Goal: Task Accomplishment & Management: Use online tool/utility

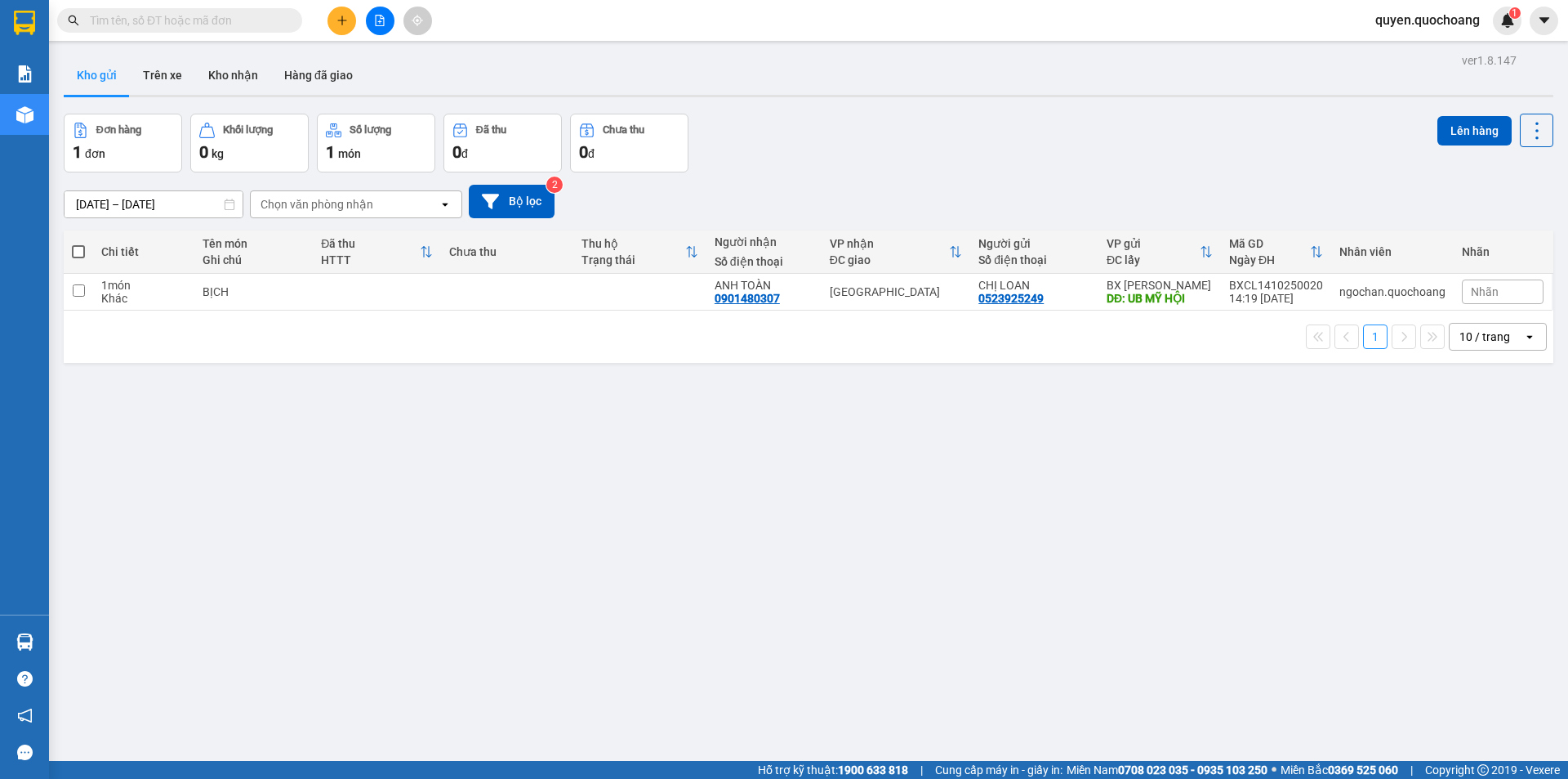
drag, startPoint x: 0, startPoint y: 0, endPoint x: 332, endPoint y: 16, distance: 332.4
click at [332, 16] on button at bounding box center [342, 21] width 28 height 28
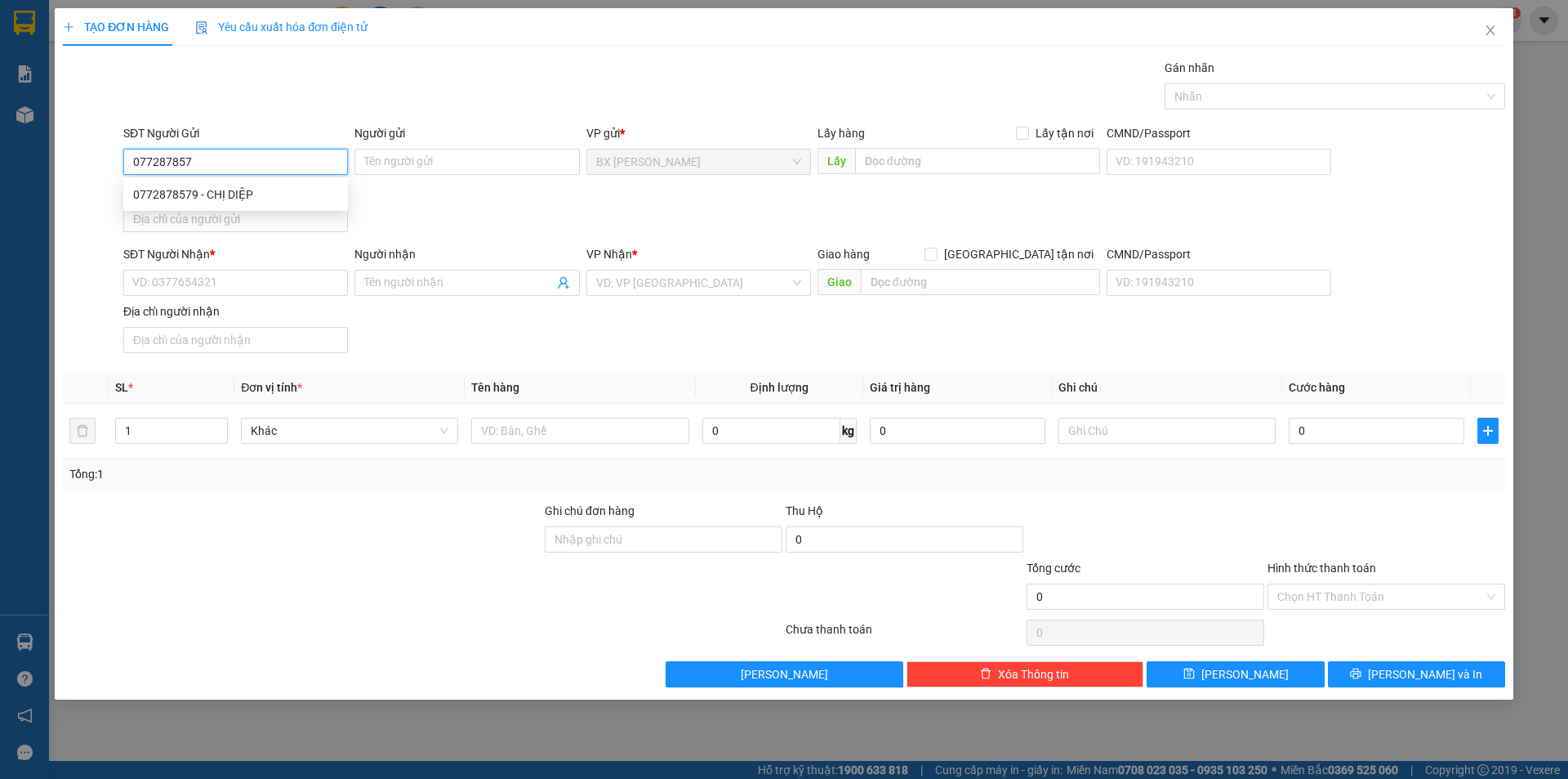
type input "0772878579"
click at [284, 199] on div "0772878579 - CHỊ DIỆP" at bounding box center [235, 195] width 205 height 18
type input "CHỊ DIỆP"
type input "0772878579"
click at [296, 272] on input "SĐT Người Nhận *" at bounding box center [236, 283] width 225 height 26
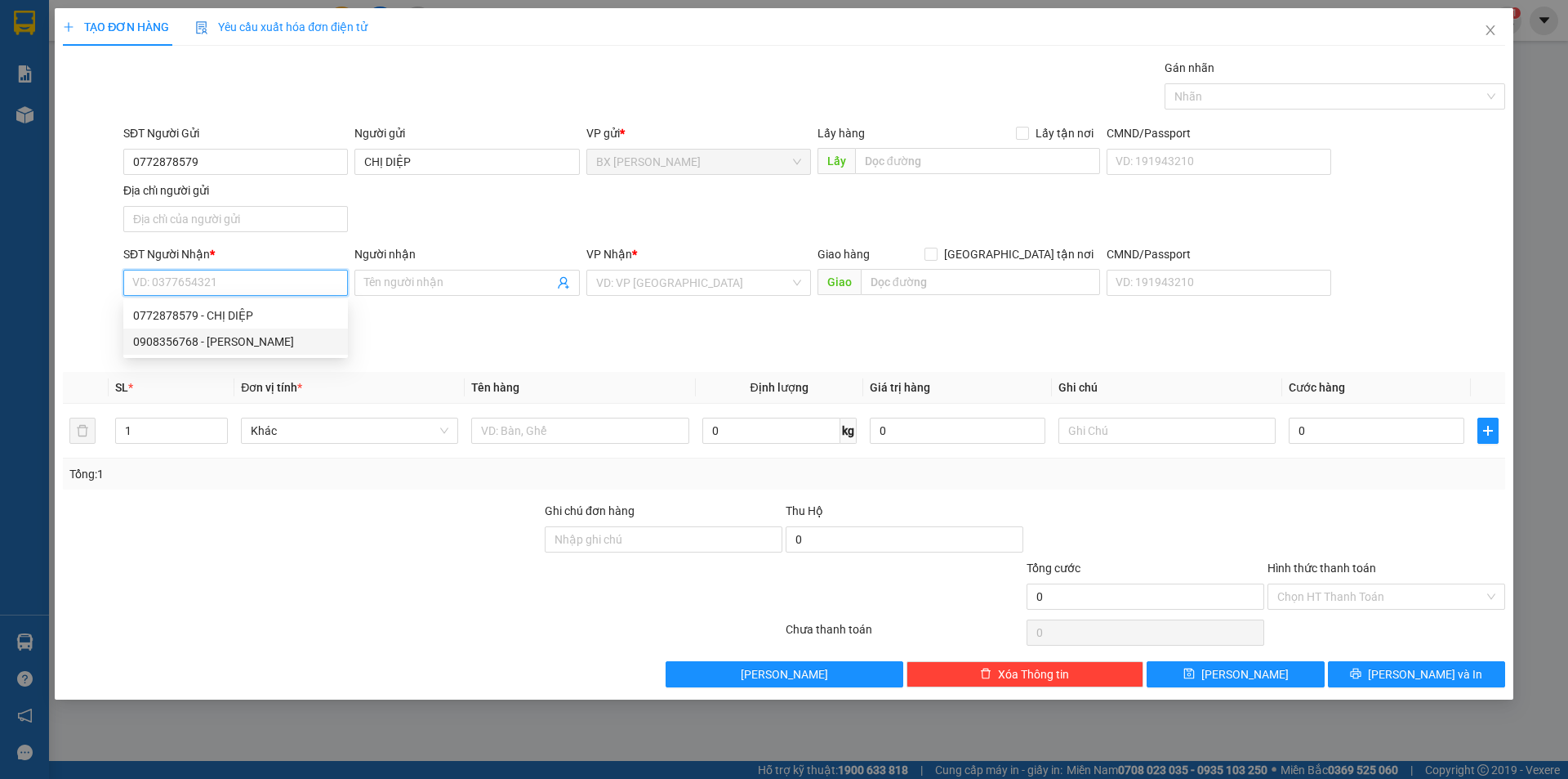
click at [253, 344] on div "0908356768 - [PERSON_NAME]" at bounding box center [235, 342] width 205 height 18
type input "0908356768"
type input "ANH PHONG"
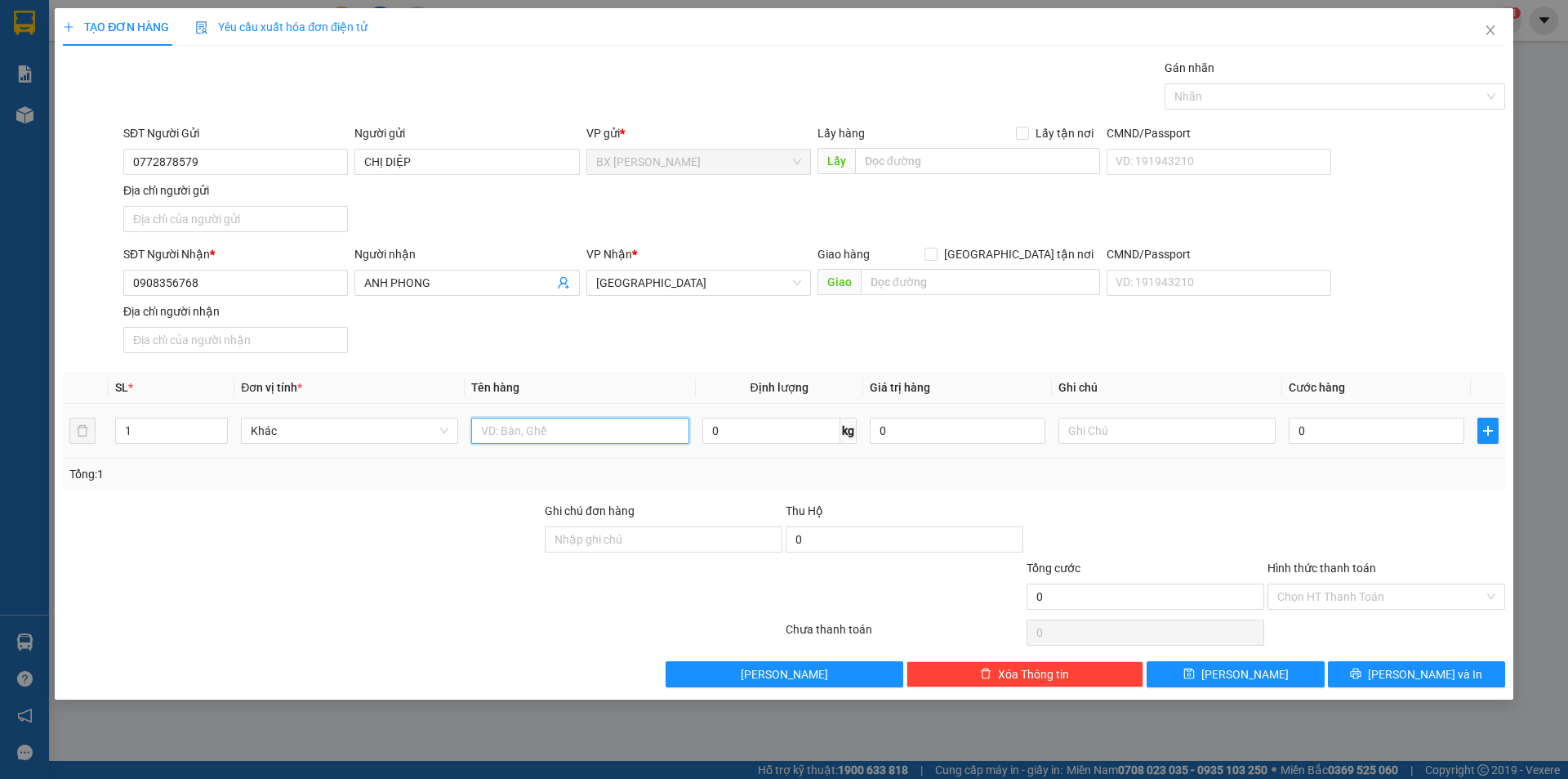
click at [522, 425] on input "text" at bounding box center [580, 430] width 217 height 26
drag, startPoint x: 485, startPoint y: 434, endPoint x: 386, endPoint y: 432, distance: 99.0
click at [386, 432] on tr "1 Khác PT ÔNG BẦU 0 kg 0 0" at bounding box center [784, 431] width 1443 height 55
type input "PT ÔNG BẦU"
click at [1015, 161] on input "text" at bounding box center [977, 160] width 245 height 26
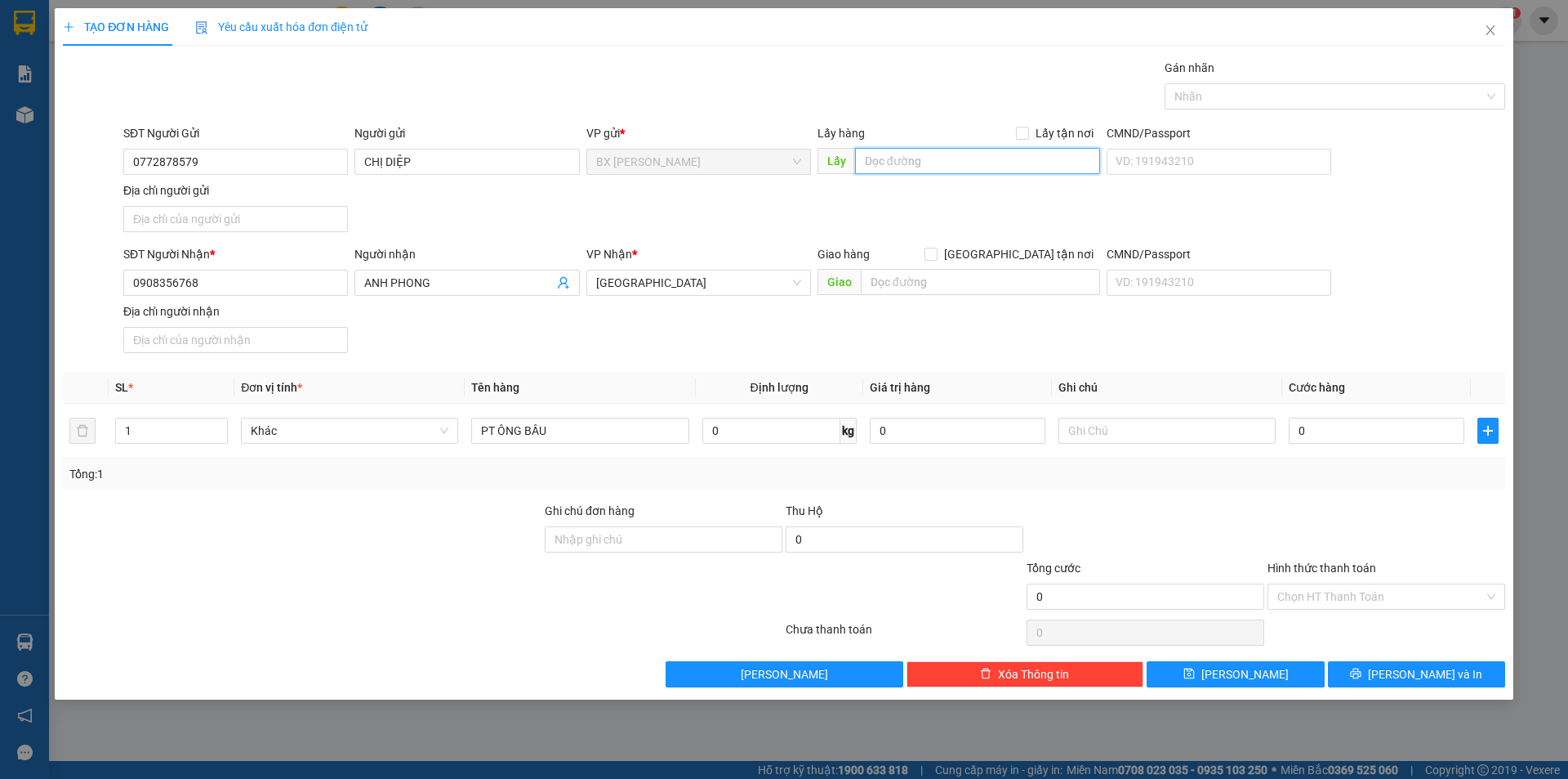
paste input "PT ÔNG BẦU"
type input "PT ÔNG BẦU"
drag, startPoint x: 392, startPoint y: 461, endPoint x: 380, endPoint y: 464, distance: 12.4
click at [379, 463] on div "Tổng: 1" at bounding box center [784, 474] width 1443 height 31
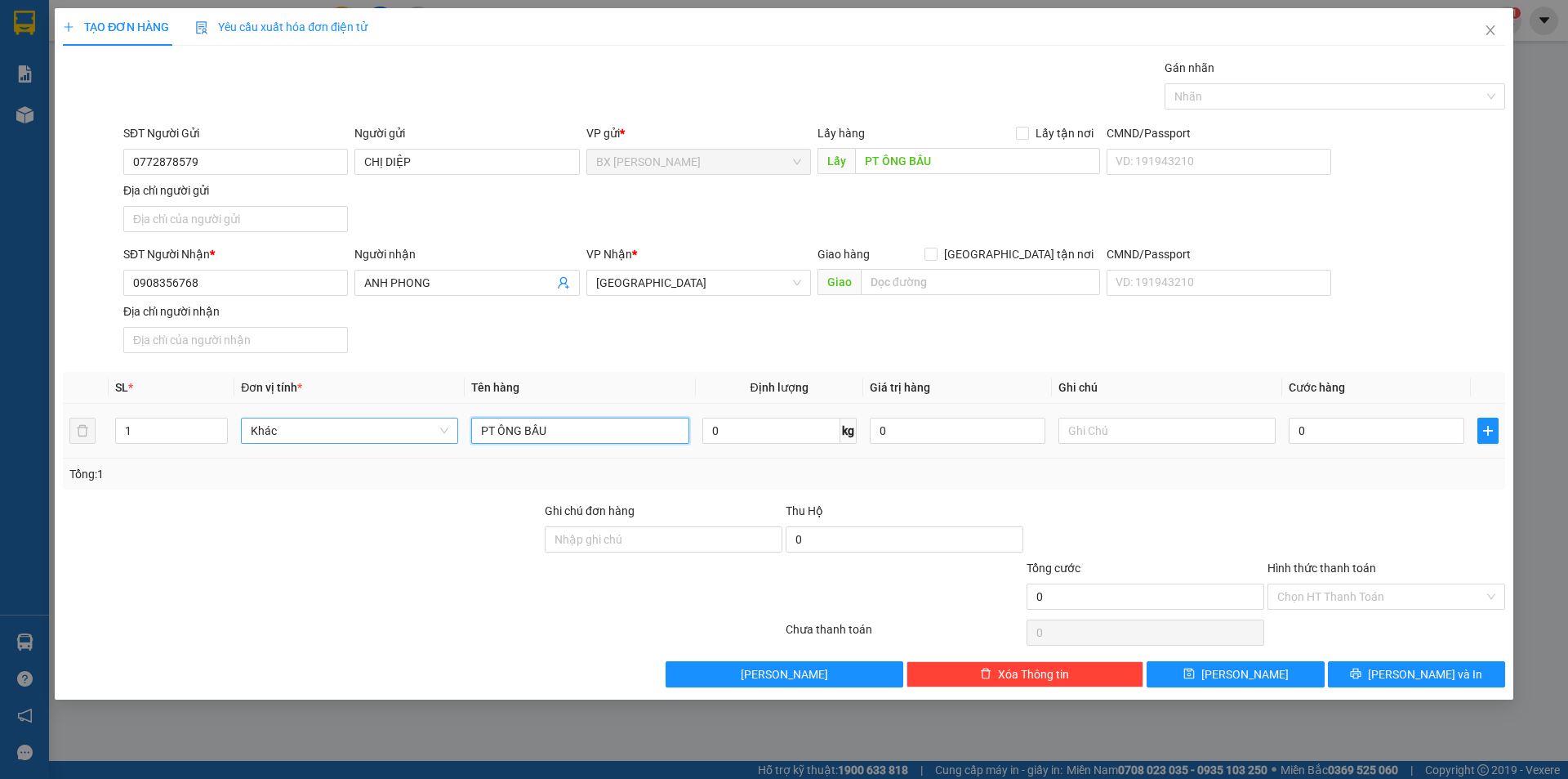
drag, startPoint x: 566, startPoint y: 440, endPoint x: 367, endPoint y: 435, distance: 199.1
click at [367, 435] on tr "1 Khác PT ÔNG BẦU 0 kg 0 0" at bounding box center [784, 431] width 1443 height 55
type input "THÙNG"
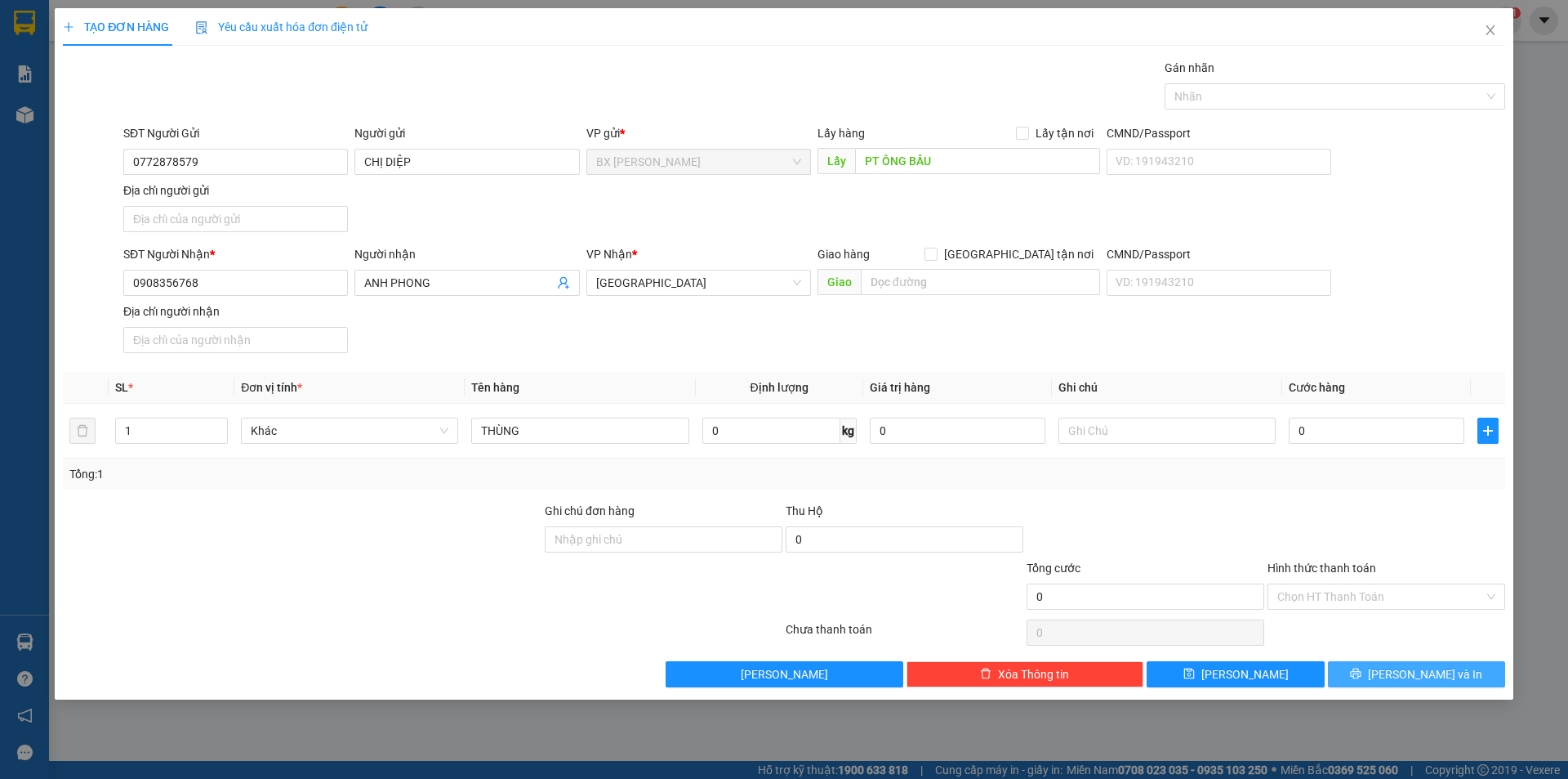
click at [1378, 677] on button "[PERSON_NAME] và In" at bounding box center [1417, 674] width 177 height 26
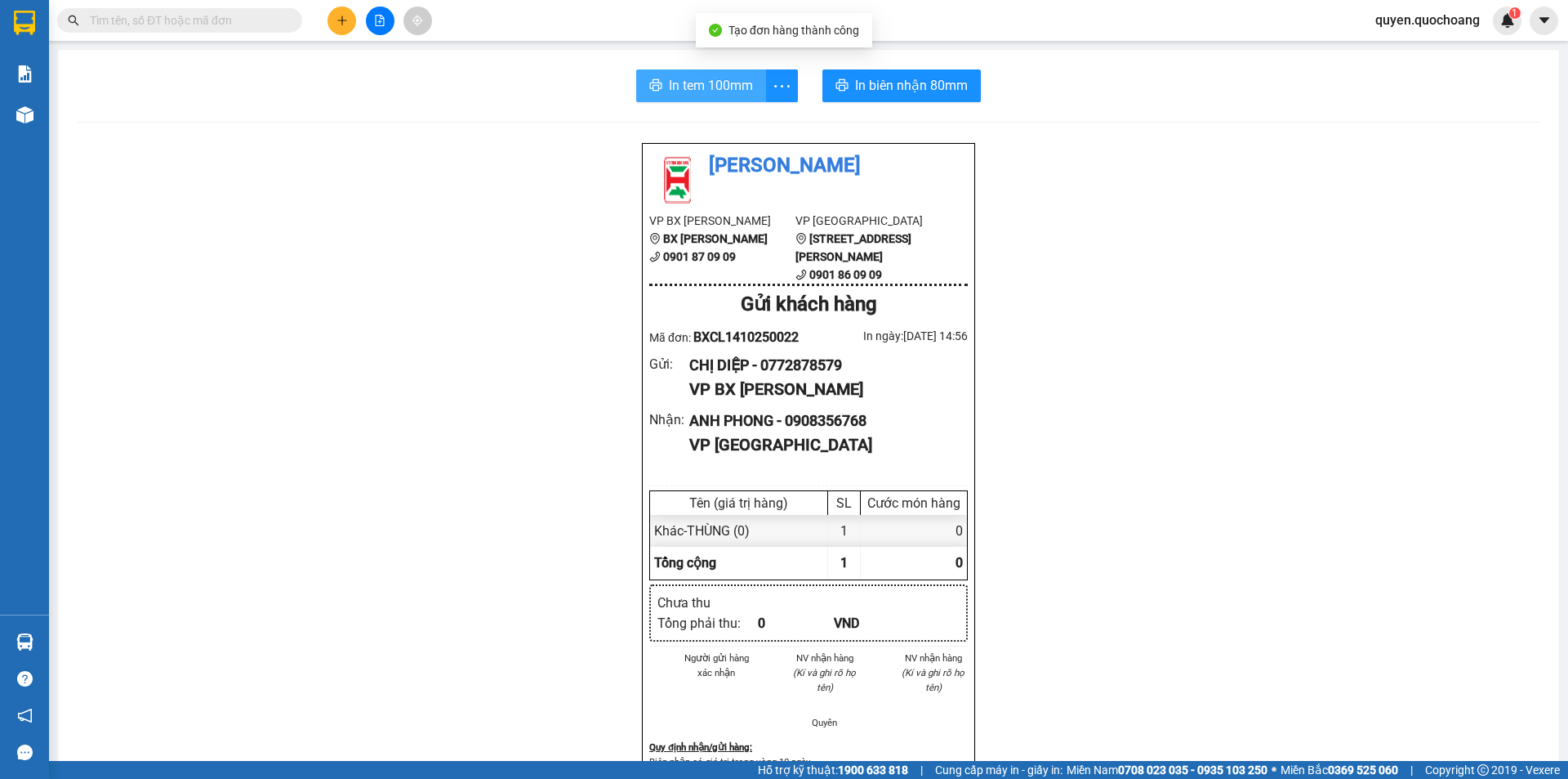
click at [678, 74] on button "In tem 100mm" at bounding box center [701, 85] width 129 height 33
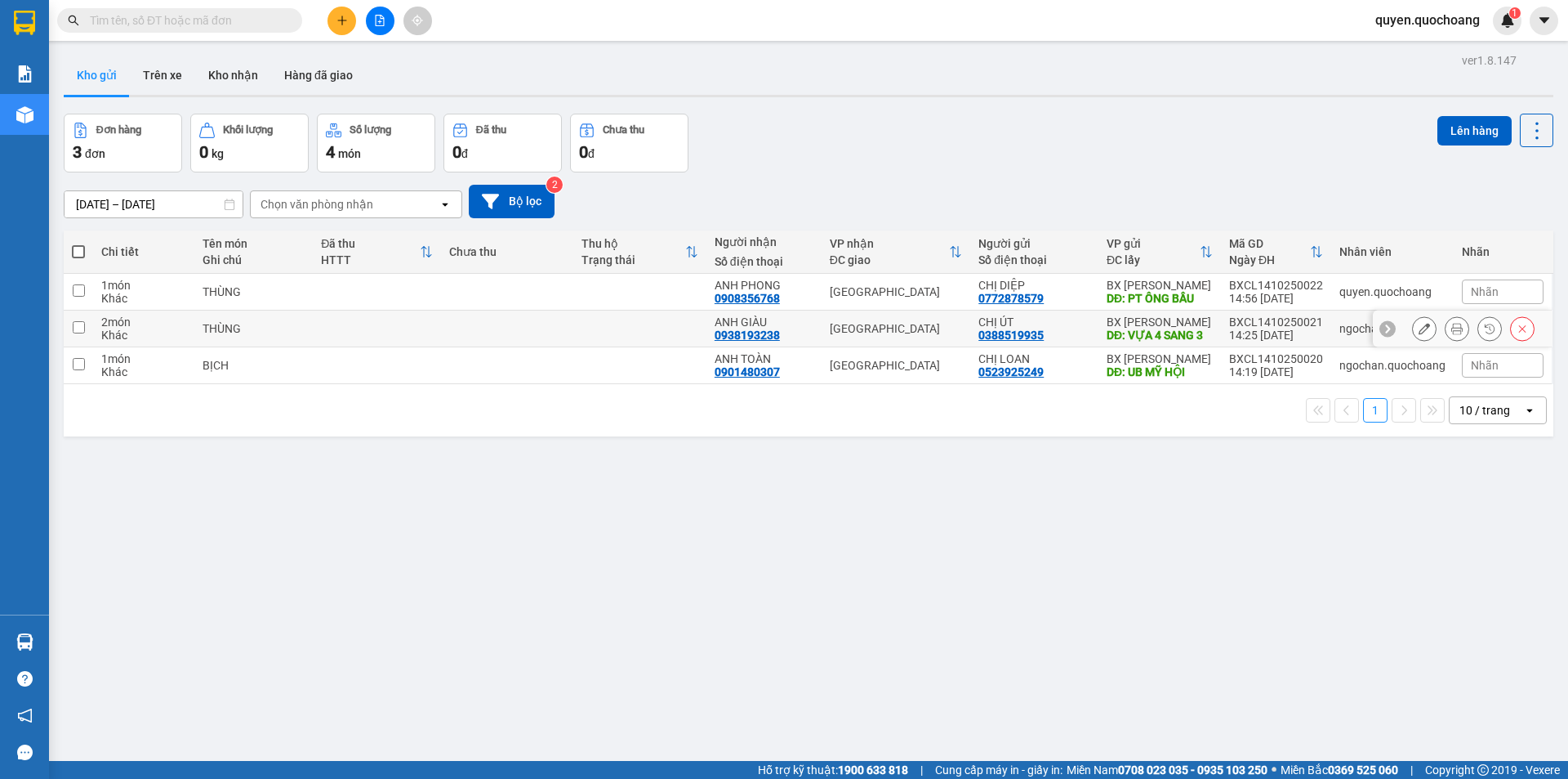
drag, startPoint x: 1150, startPoint y: 332, endPoint x: 1153, endPoint y: 364, distance: 32.1
click at [1152, 339] on div "DĐ: VỰA 4 SANG 3" at bounding box center [1160, 335] width 106 height 13
checkbox input "true"
click at [1153, 364] on div "BX Cao Lãnh DĐ: UB MỸ HỘI" at bounding box center [1160, 364] width 106 height 26
checkbox input "true"
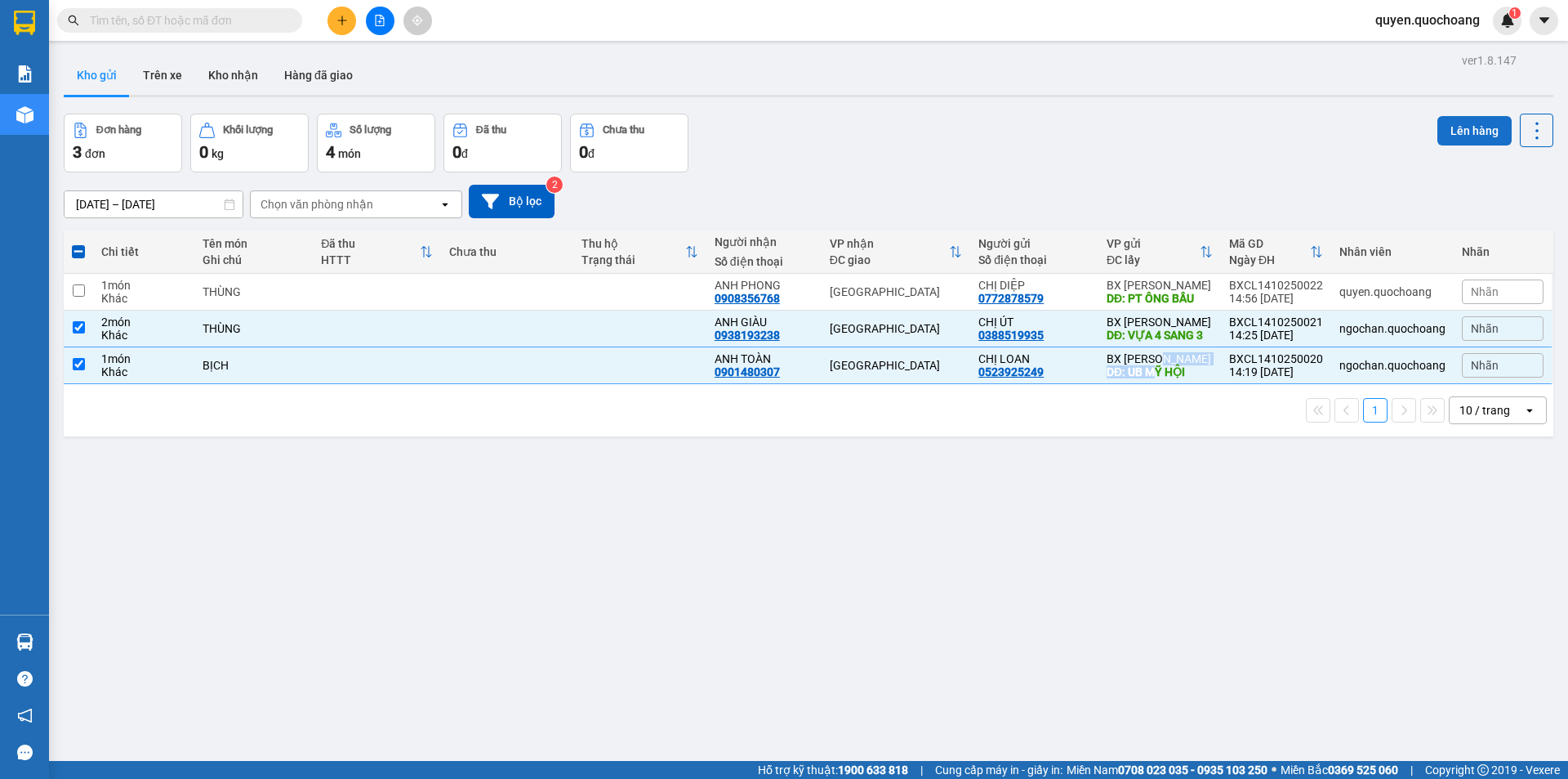
click at [1450, 130] on button "Lên hàng" at bounding box center [1474, 130] width 74 height 29
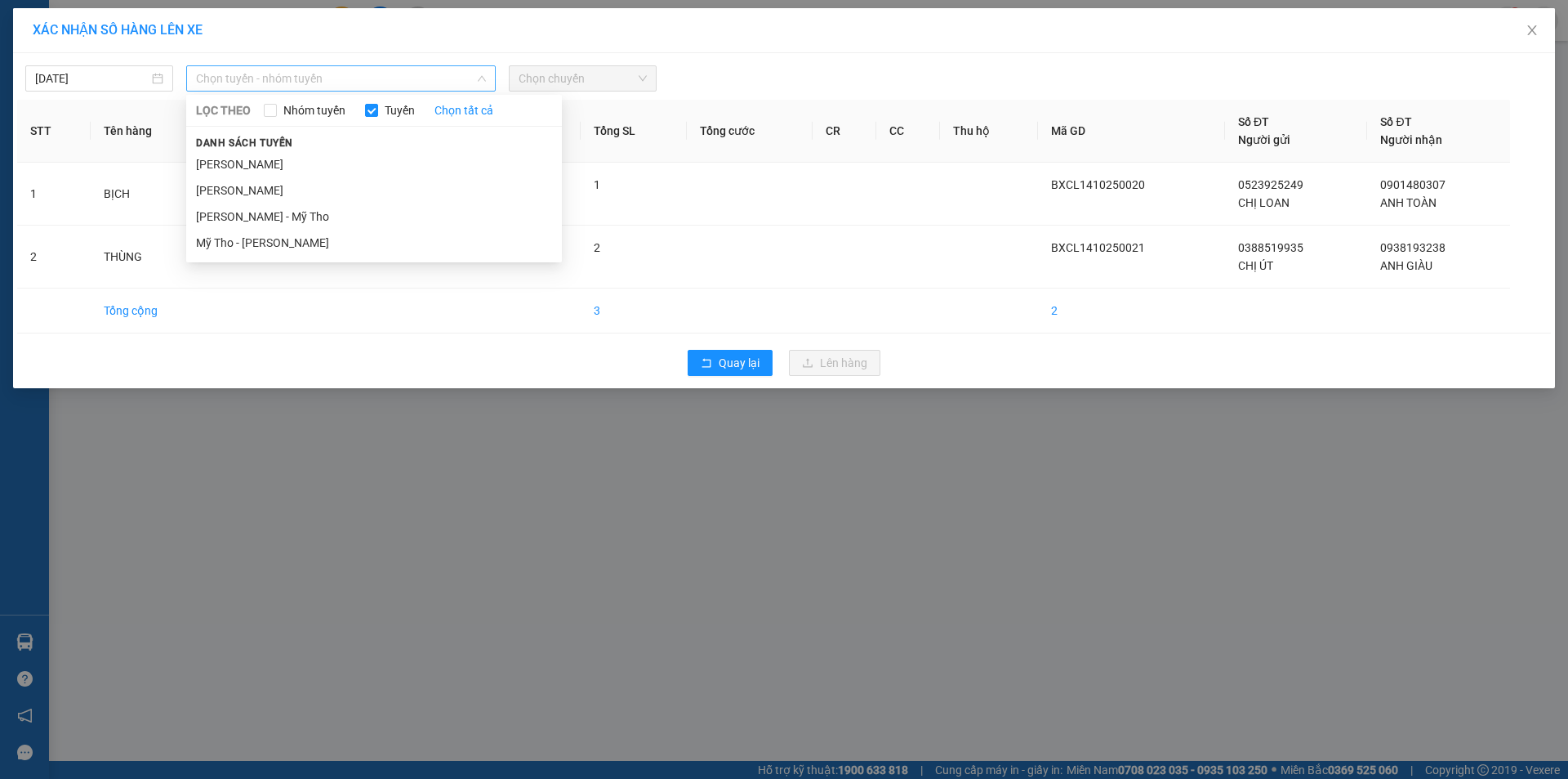
click at [448, 65] on div "Chọn tuyến - nhóm tuyến" at bounding box center [341, 78] width 310 height 26
click at [344, 159] on li "[PERSON_NAME]" at bounding box center [374, 164] width 376 height 26
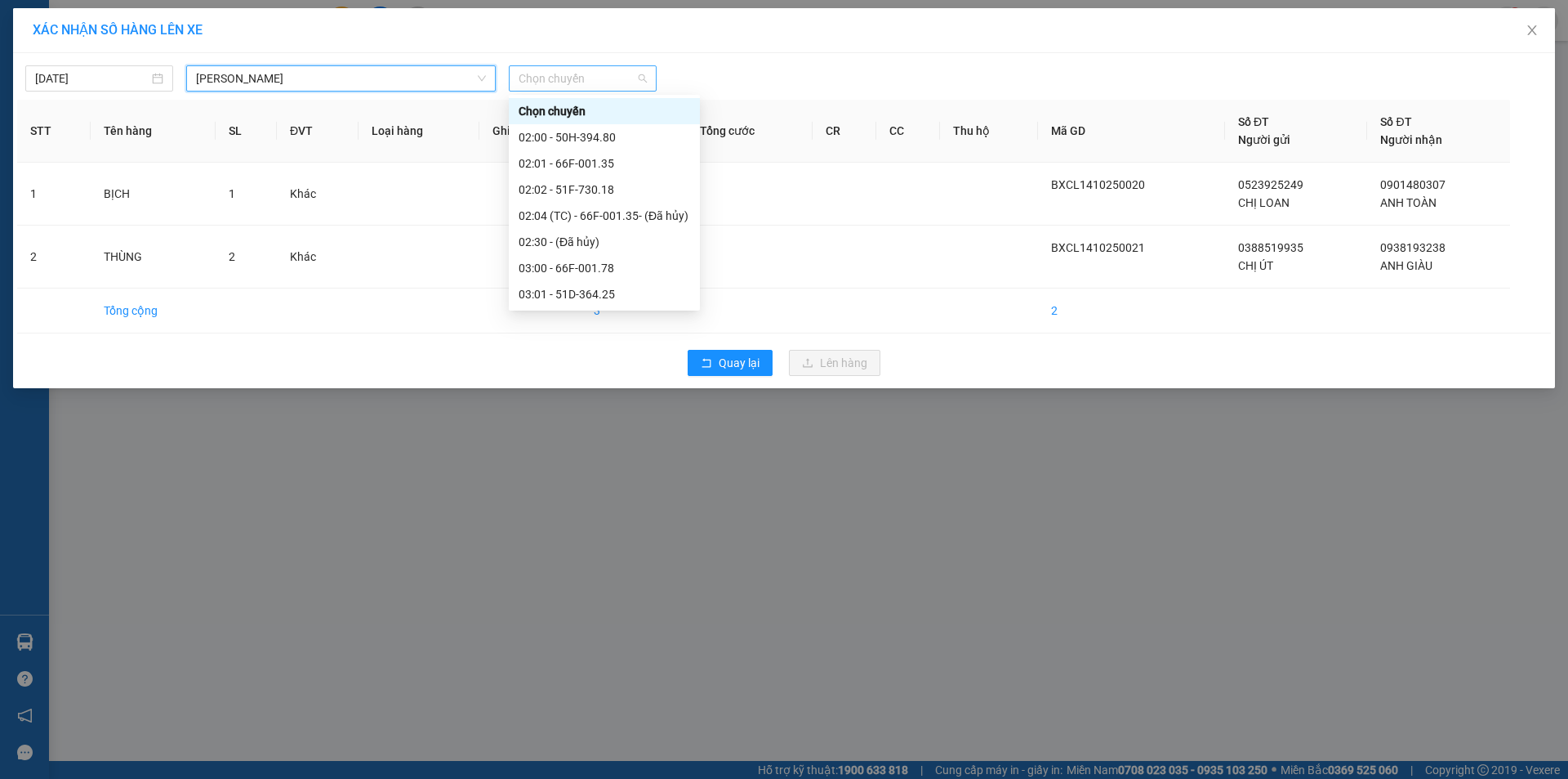
click at [561, 68] on span "Chọn chuyến" at bounding box center [583, 78] width 129 height 24
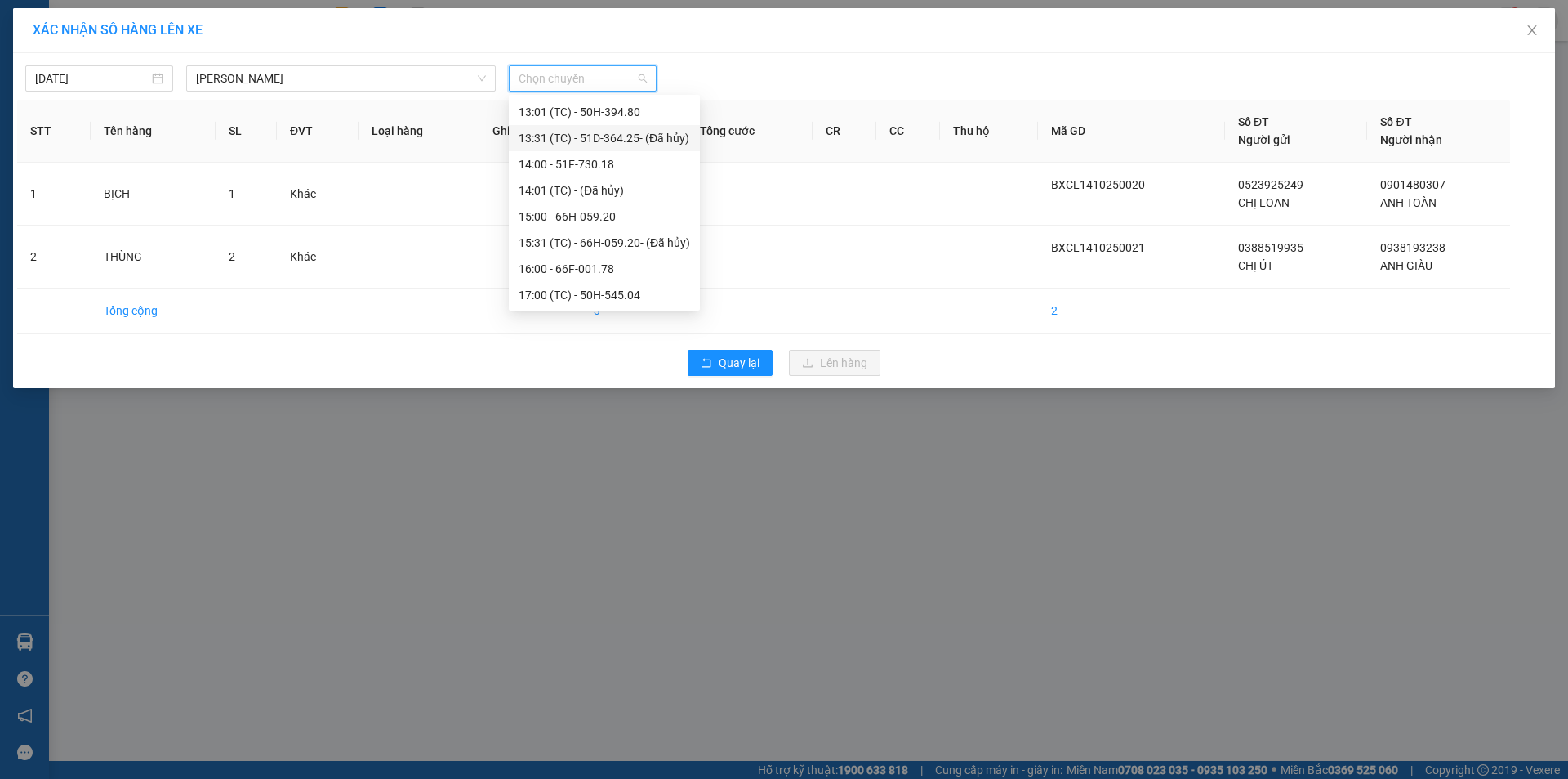
scroll to position [654, 0]
click at [614, 215] on div "15:00 - 66H-059.20" at bounding box center [604, 216] width 171 height 18
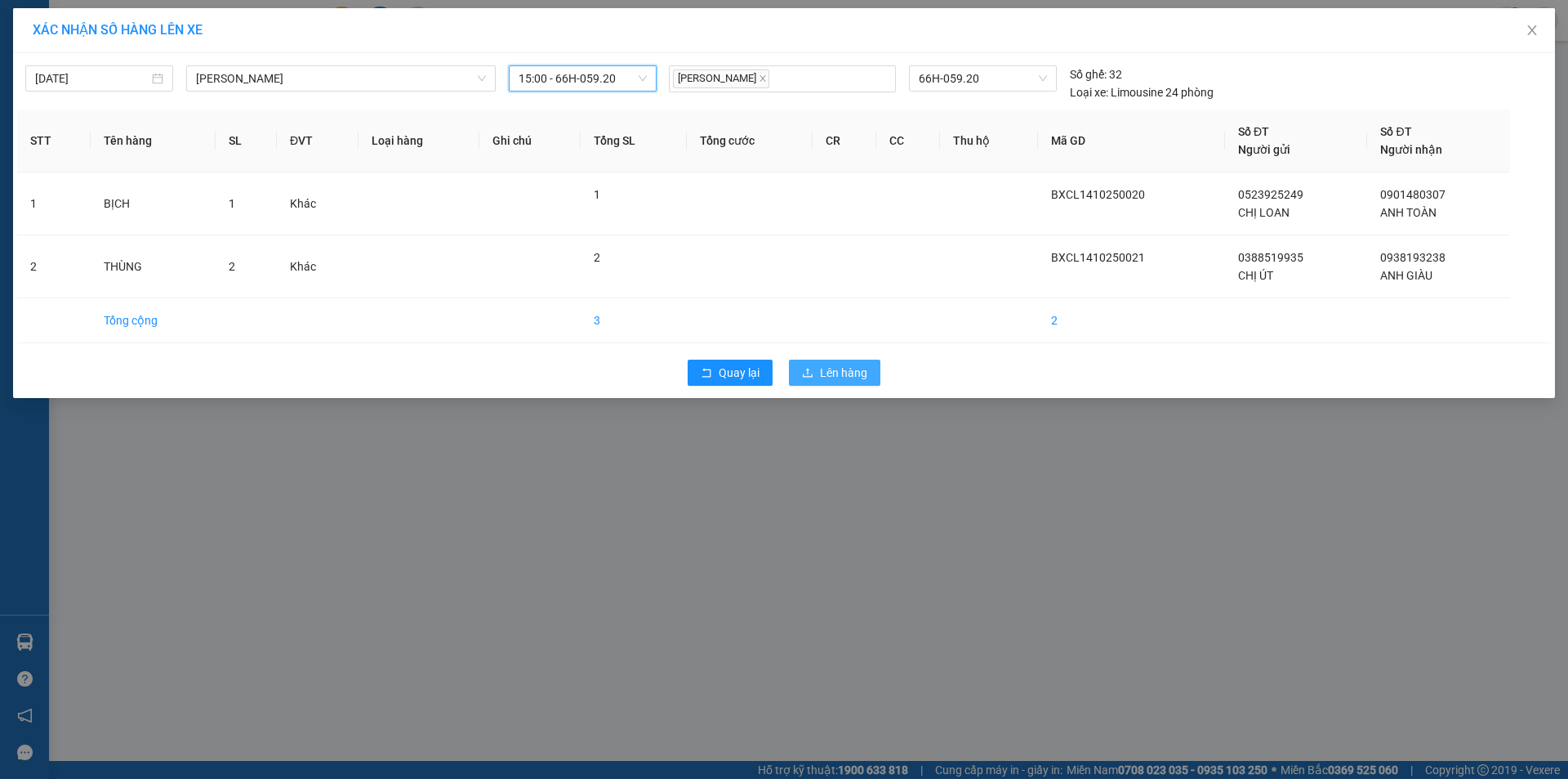
click at [826, 367] on span "Lên hàng" at bounding box center [844, 373] width 48 height 18
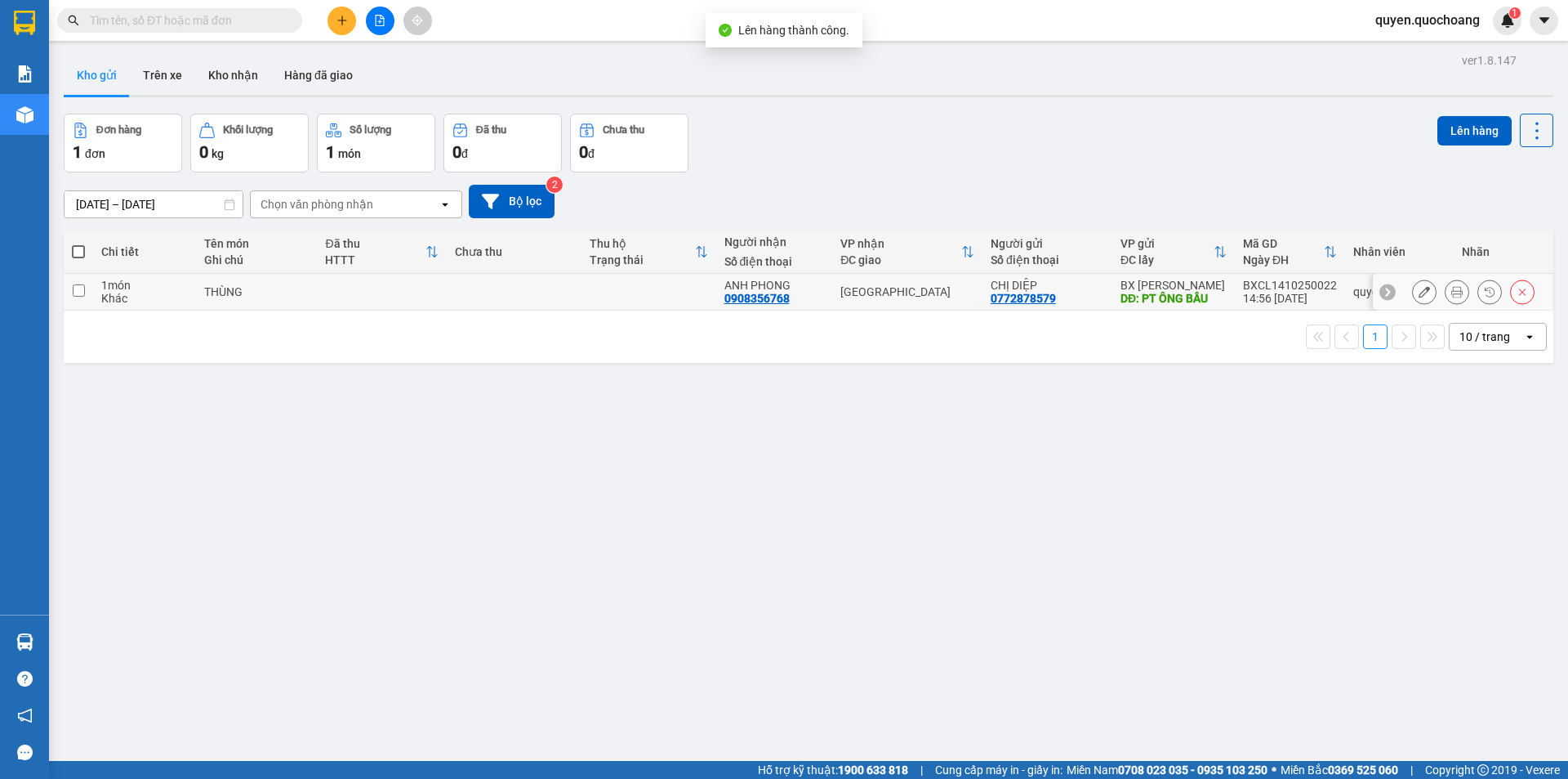
click at [476, 293] on td at bounding box center [514, 293] width 134 height 37
checkbox input "true"
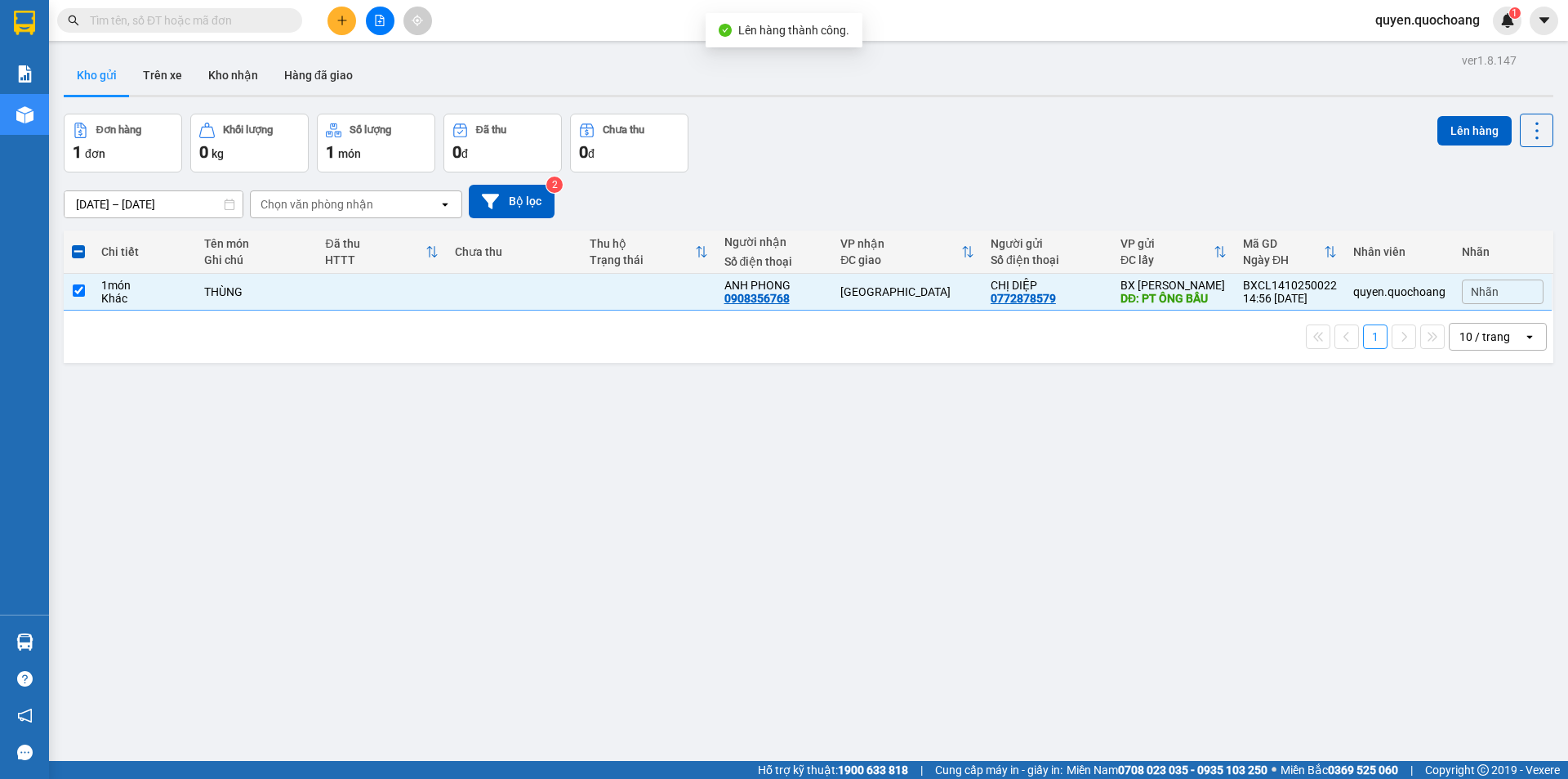
click at [1415, 130] on div "Đơn hàng 1 đơn Khối lượng 0 kg Số lượng 1 món Đã thu 0 đ Chưa thu 0 đ Lên hàng" at bounding box center [809, 143] width 1490 height 59
click at [1438, 136] on button "Lên hàng" at bounding box center [1474, 130] width 74 height 29
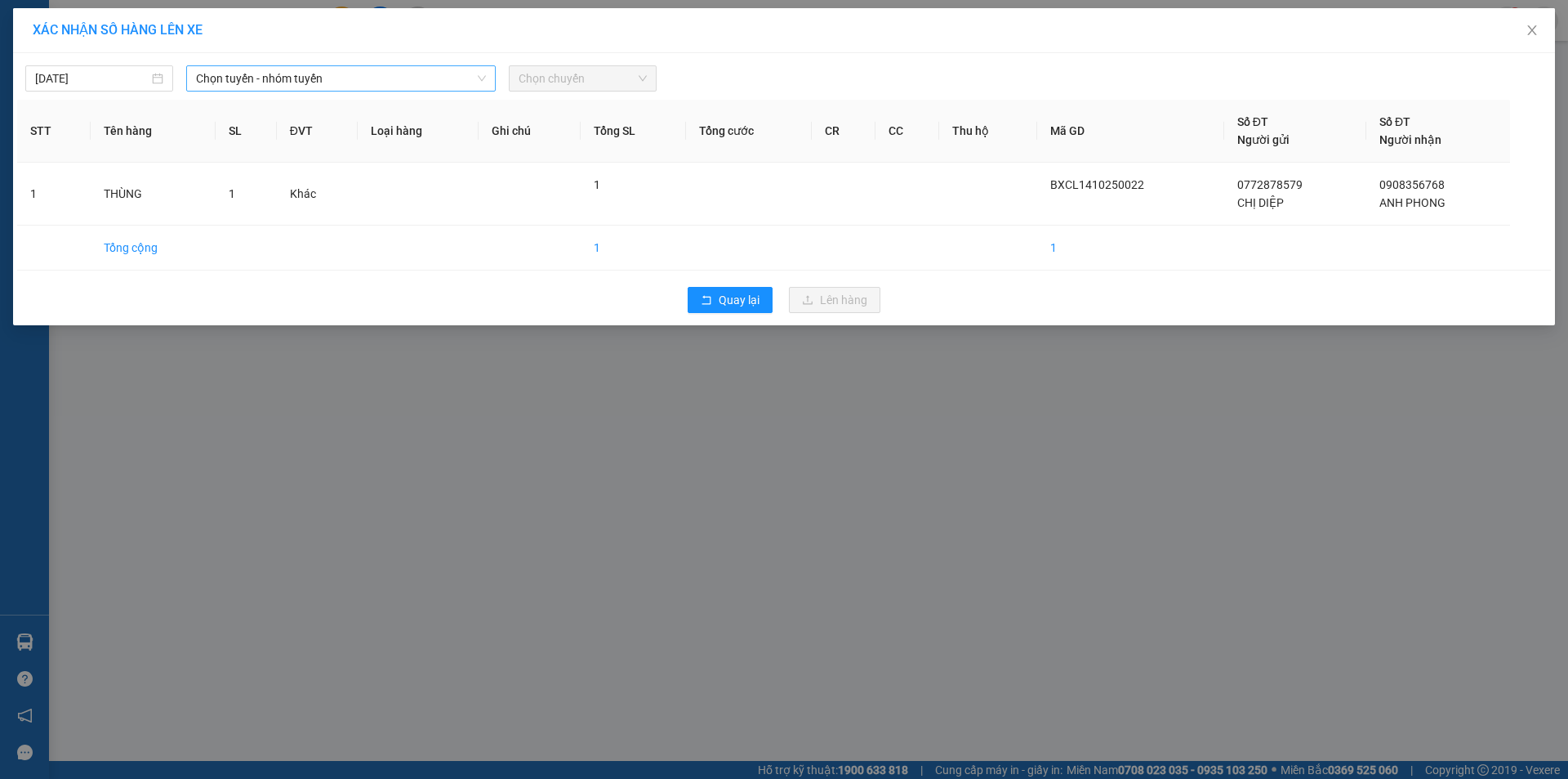
click at [327, 87] on span "Chọn tuyến - nhóm tuyến" at bounding box center [341, 78] width 290 height 24
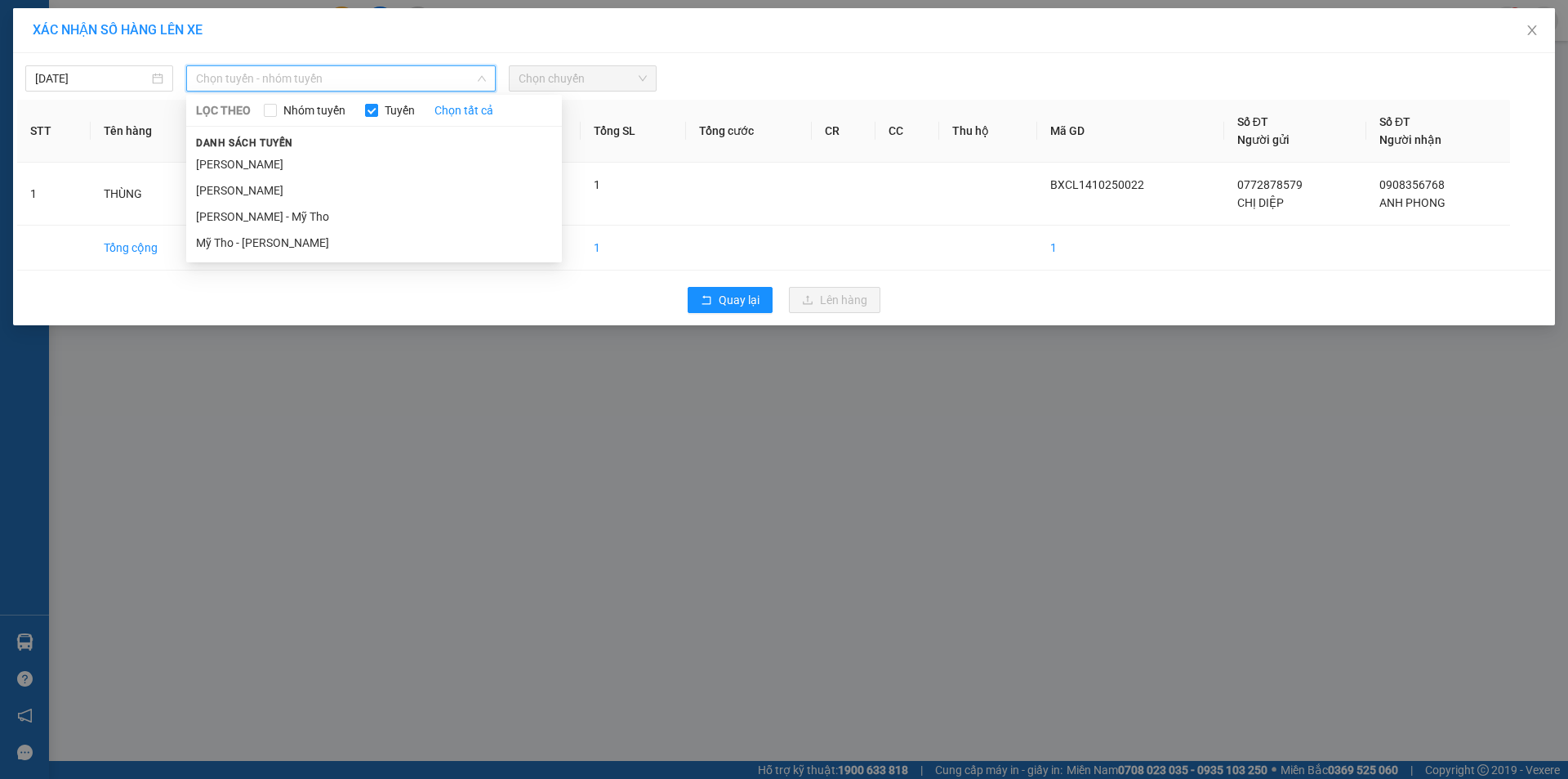
click at [294, 158] on li "[PERSON_NAME]" at bounding box center [374, 164] width 376 height 26
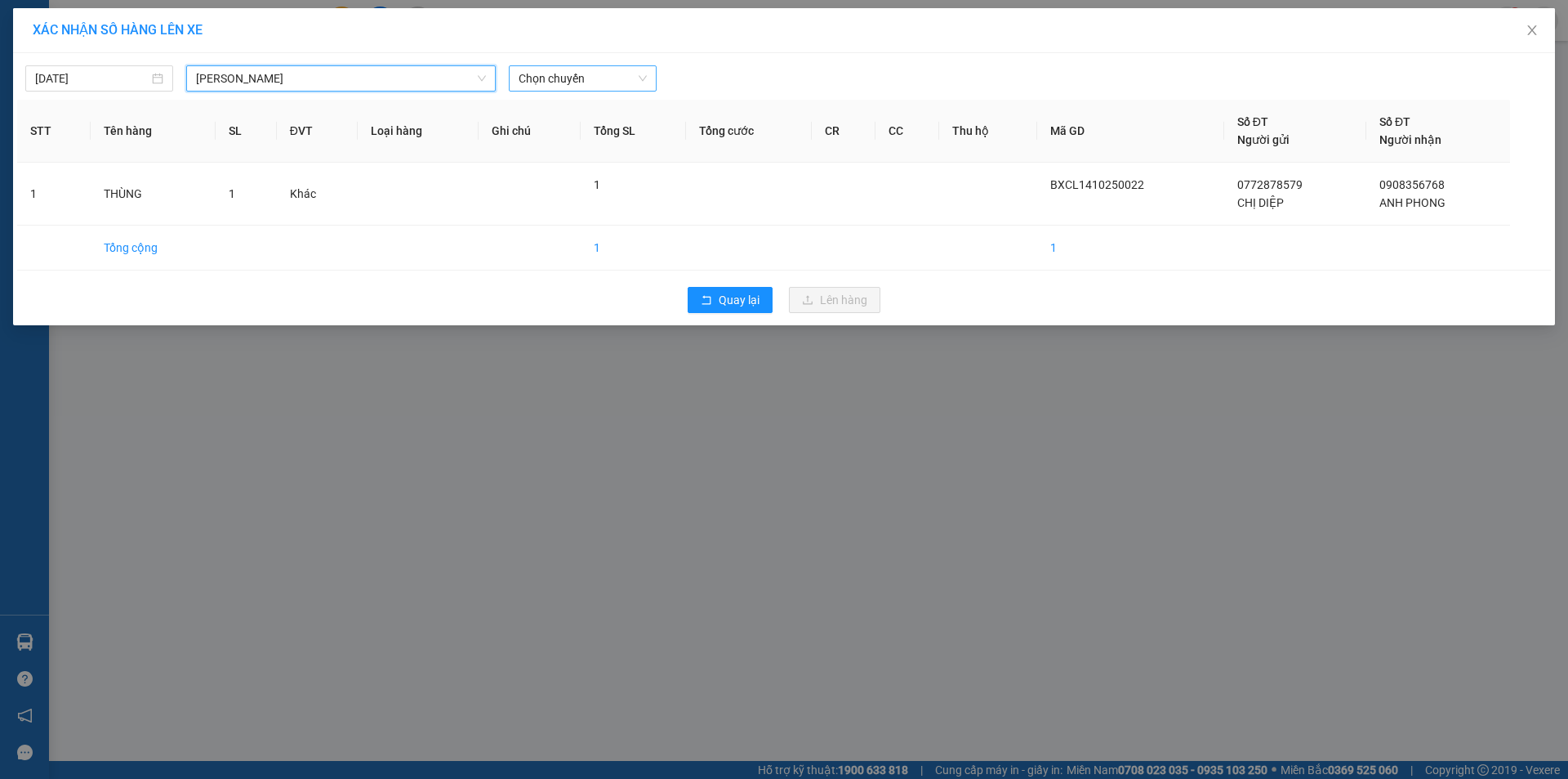
click at [564, 79] on span "Chọn chuyến" at bounding box center [583, 78] width 129 height 24
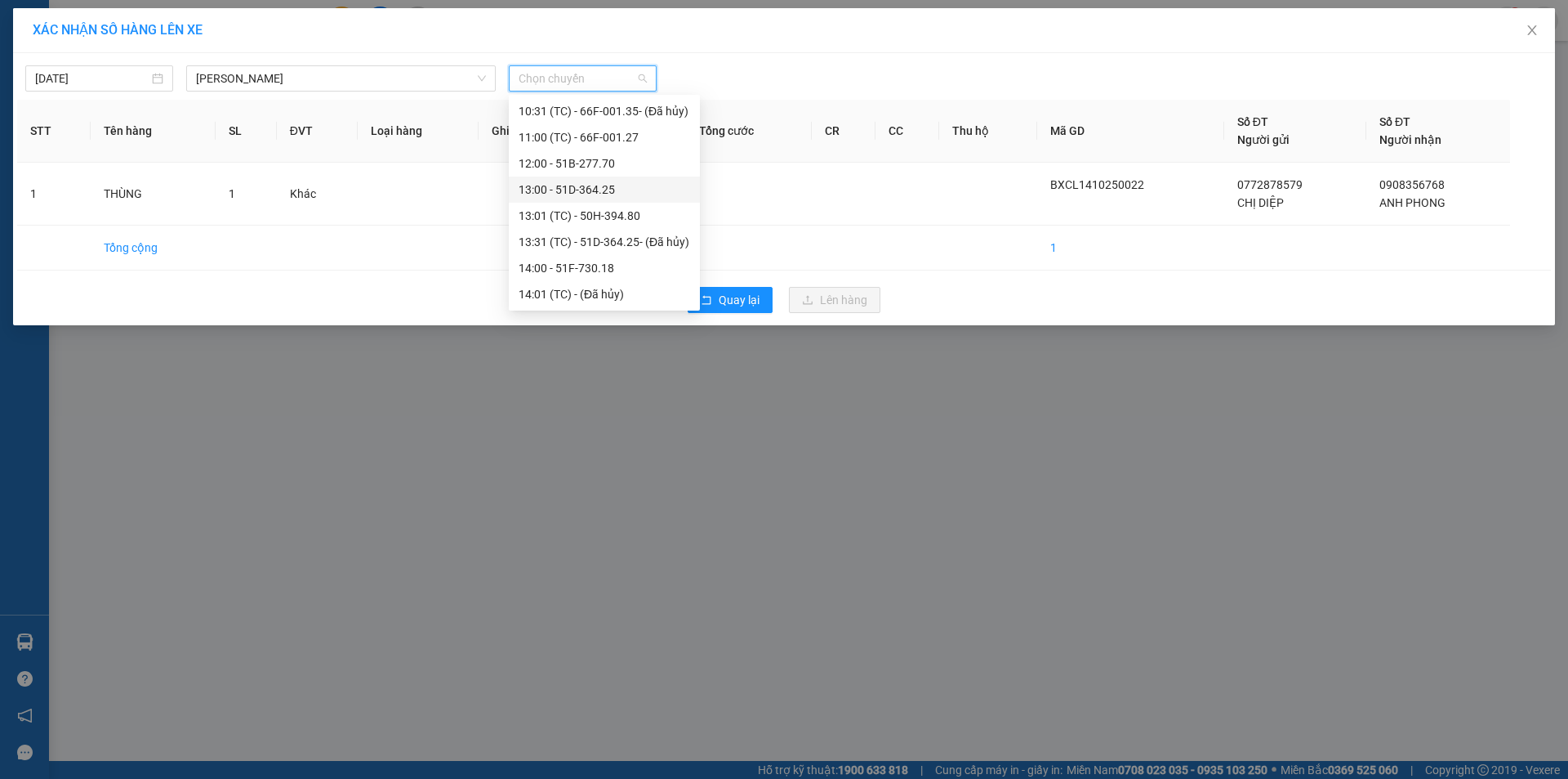
scroll to position [654, 0]
click at [609, 258] on div "16:00 - 66F-001.78" at bounding box center [604, 267] width 191 height 26
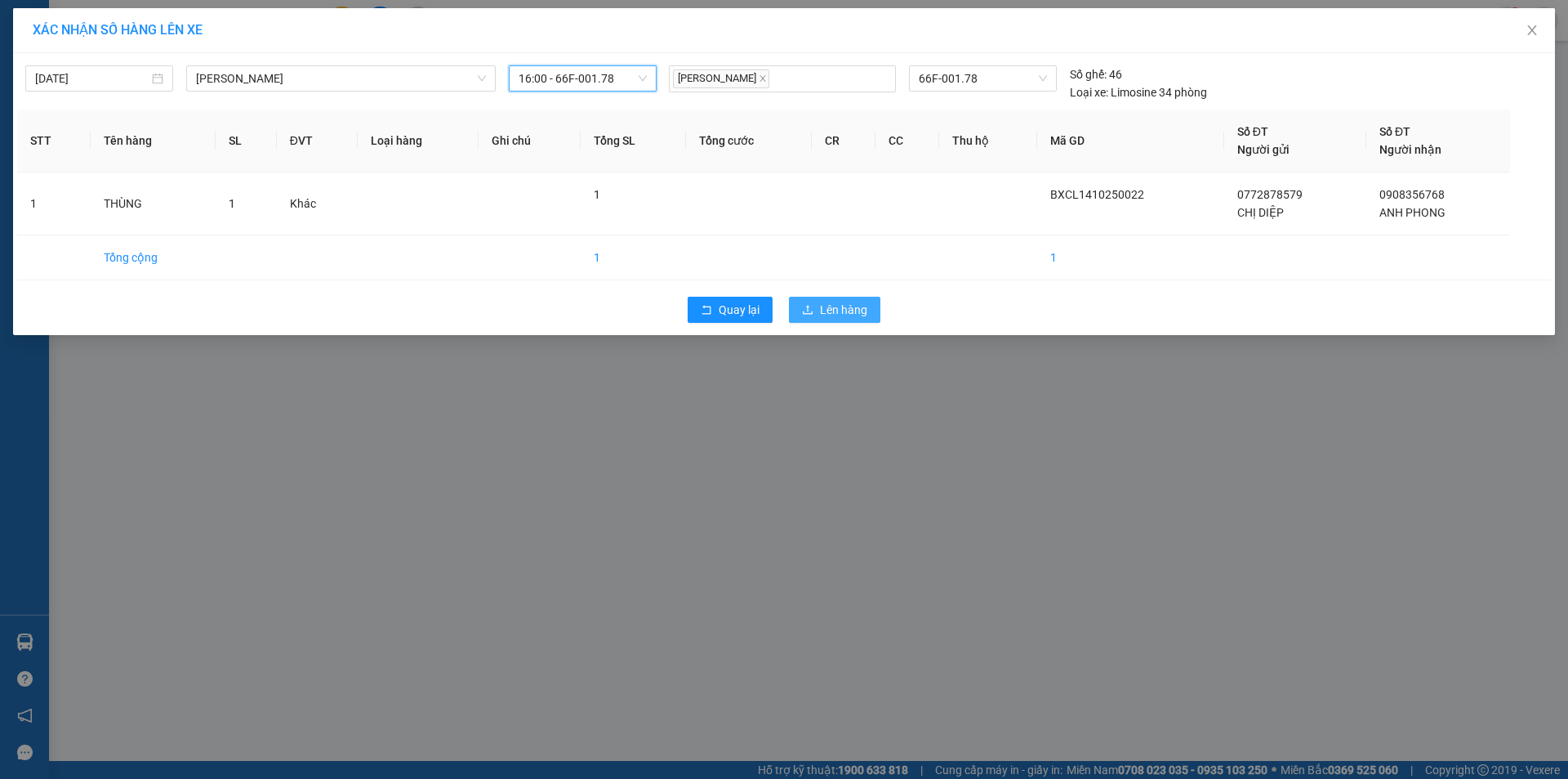
click at [839, 306] on span "Lên hàng" at bounding box center [844, 310] width 48 height 18
